Goal: Task Accomplishment & Management: Manage account settings

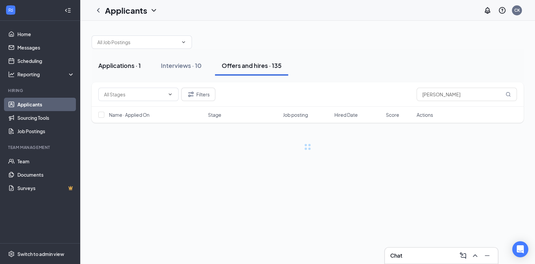
click at [130, 63] on div "Applications · 1" at bounding box center [119, 65] width 42 height 8
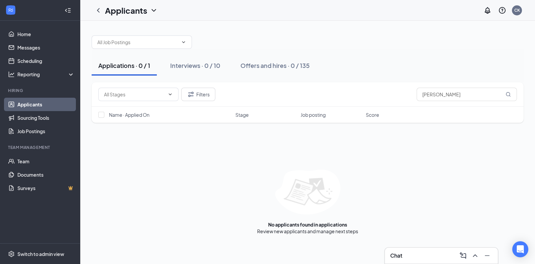
click at [454, 82] on div "Filters [PERSON_NAME]" at bounding box center [308, 94] width 432 height 24
click at [448, 91] on input "[PERSON_NAME]" at bounding box center [466, 94] width 100 height 13
type input "s"
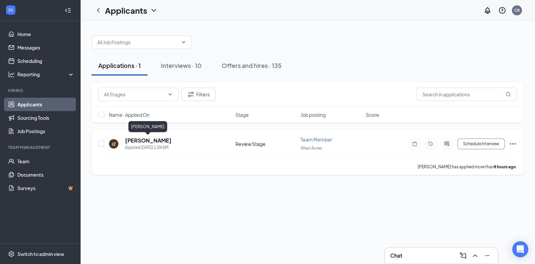
click at [165, 140] on h5 "[PERSON_NAME]" at bounding box center [148, 140] width 46 height 7
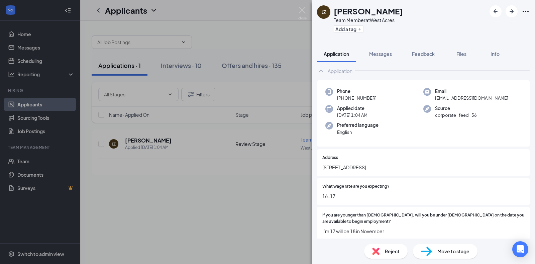
scroll to position [4, 0]
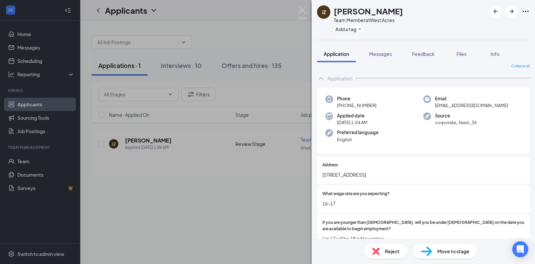
click at [380, 250] on div "Reject" at bounding box center [385, 251] width 43 height 15
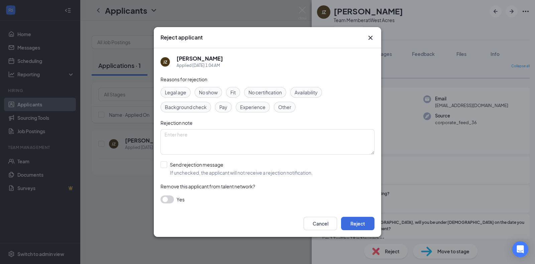
click at [299, 92] on span "Availability" at bounding box center [305, 92] width 23 height 7
click at [162, 166] on input "Send rejection message If unchecked, the applicant will not receive a rejection…" at bounding box center [236, 168] width 152 height 15
checkbox input "true"
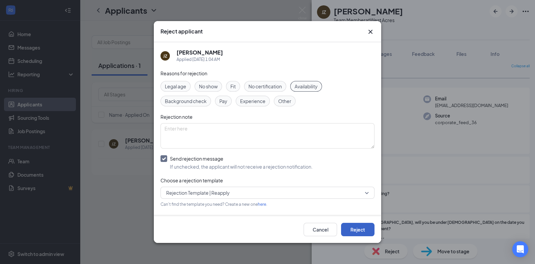
click at [364, 223] on button "Reject" at bounding box center [357, 229] width 33 height 13
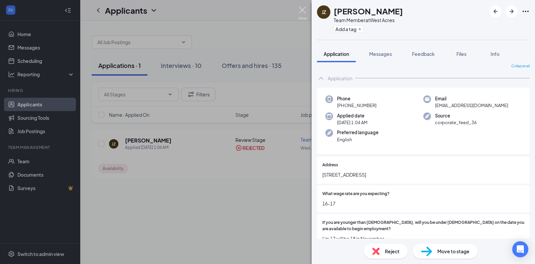
click at [298, 11] on img at bounding box center [302, 13] width 8 height 13
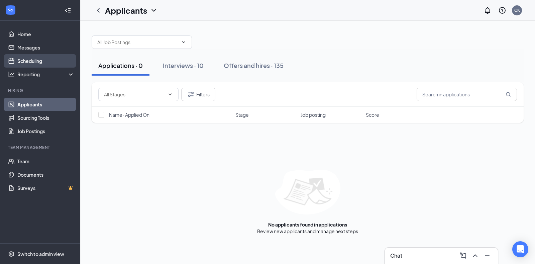
click at [41, 60] on link "Scheduling" at bounding box center [45, 60] width 57 height 13
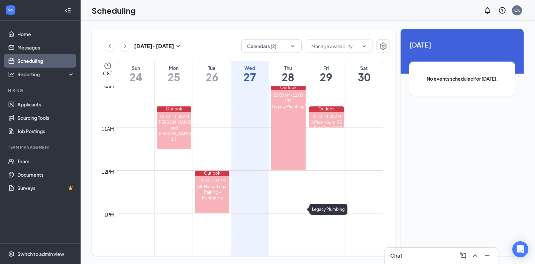
scroll to position [430, 0]
